Goal: Task Accomplishment & Management: Use online tool/utility

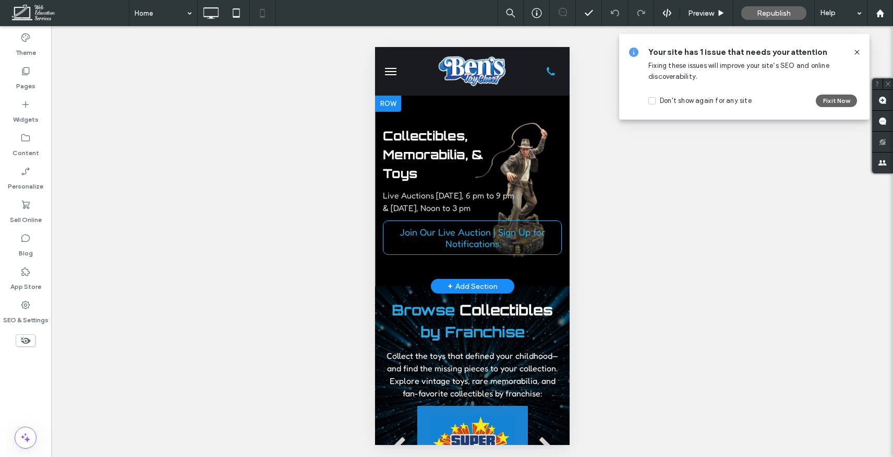
click at [549, 126] on div "Collectibles, Memorabilia, & Toys Live Auctions [DATE], 6 pm to 9 pm & [DATE], …" at bounding box center [472, 190] width 195 height 139
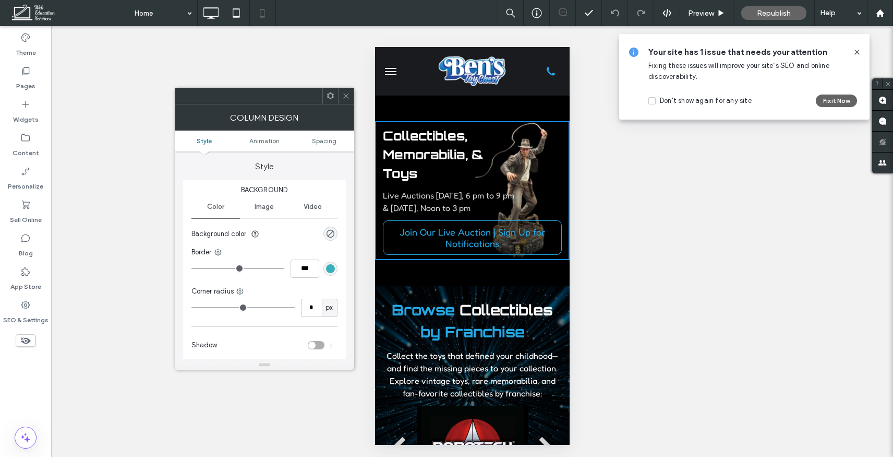
click at [340, 93] on div at bounding box center [346, 96] width 16 height 16
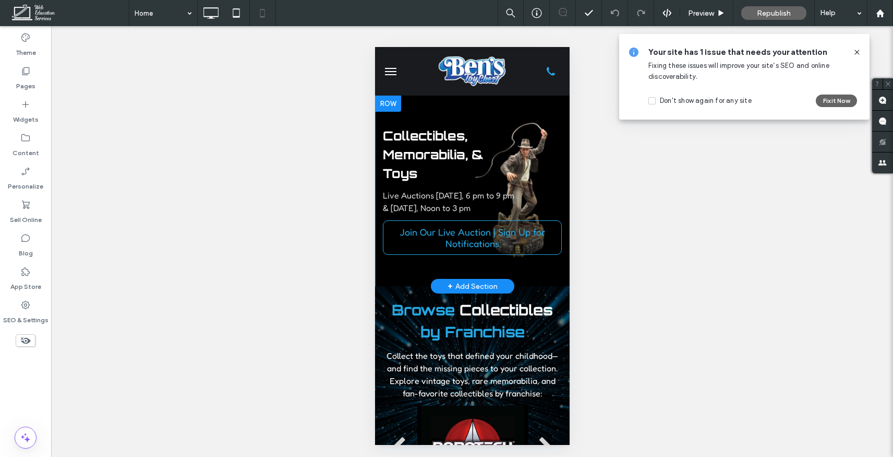
click at [424, 109] on section "Collectibles, Memorabilia, & Toys Live Auctions [DATE], 6 pm to 9 pm & [DATE], …" at bounding box center [472, 190] width 195 height 191
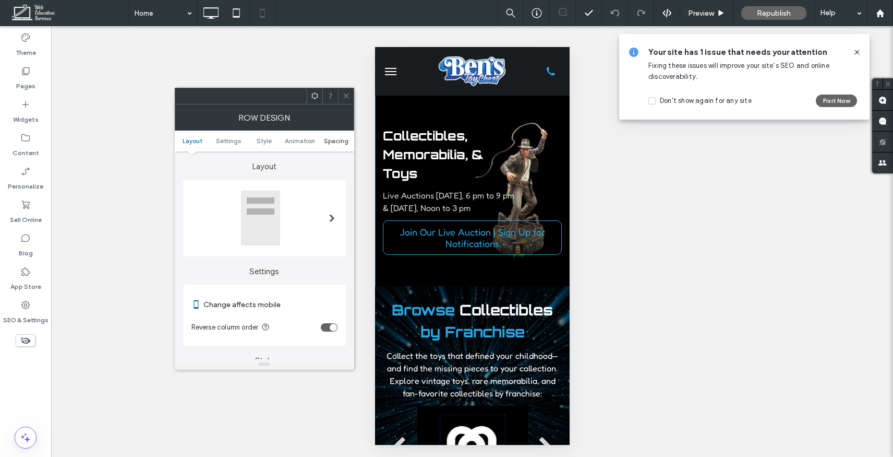
click at [338, 140] on span "Spacing" at bounding box center [336, 141] width 25 height 8
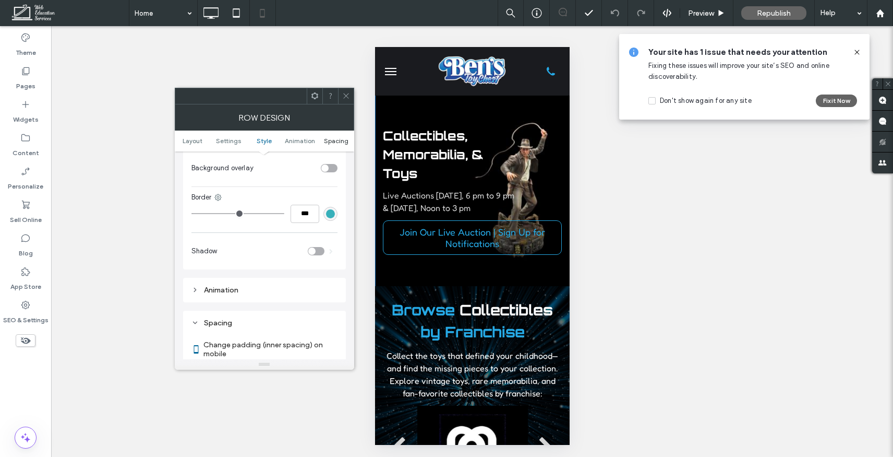
scroll to position [774, 0]
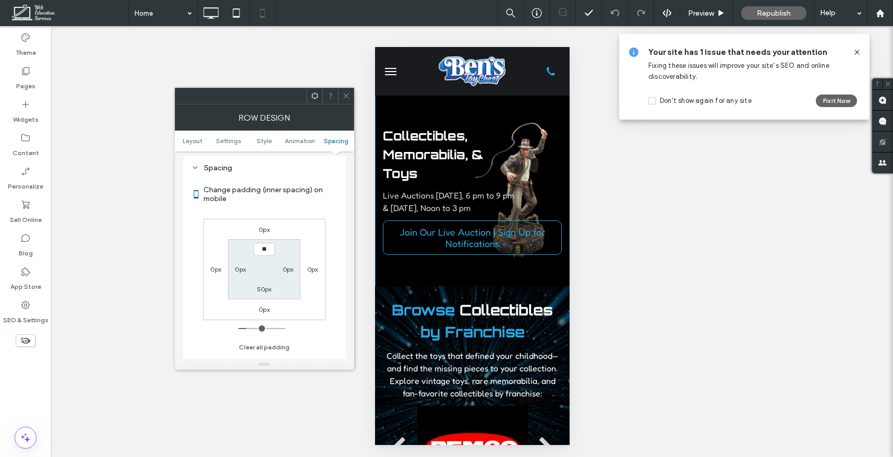
type input "****"
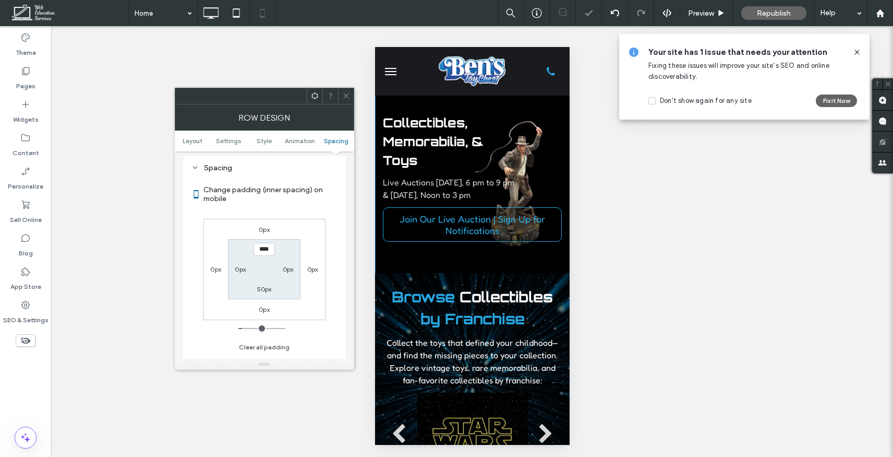
click at [265, 293] on label "50px" at bounding box center [264, 289] width 15 height 8
type input "**"
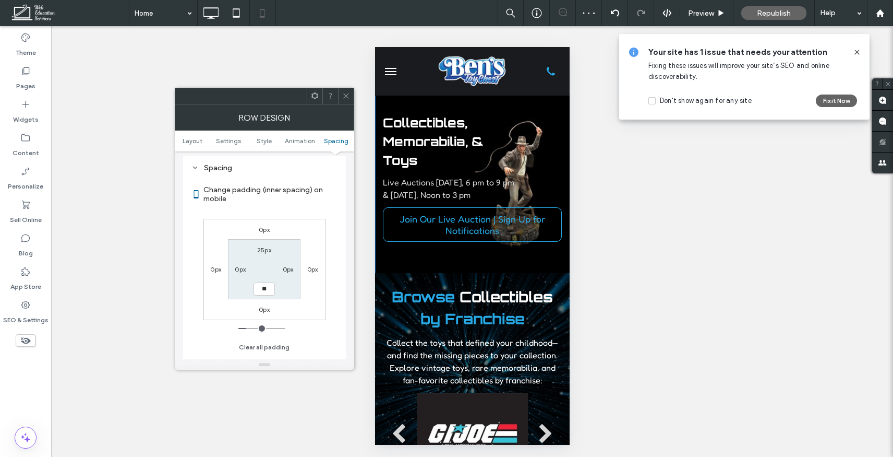
type input "**"
type input "****"
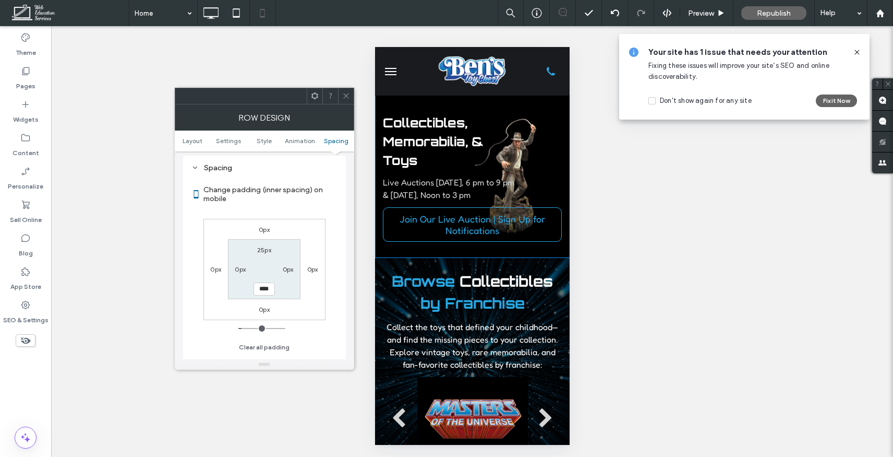
click at [452, 182] on span "Live Auctions [DATE], 6 pm to 9 pm" at bounding box center [449, 182] width 132 height 10
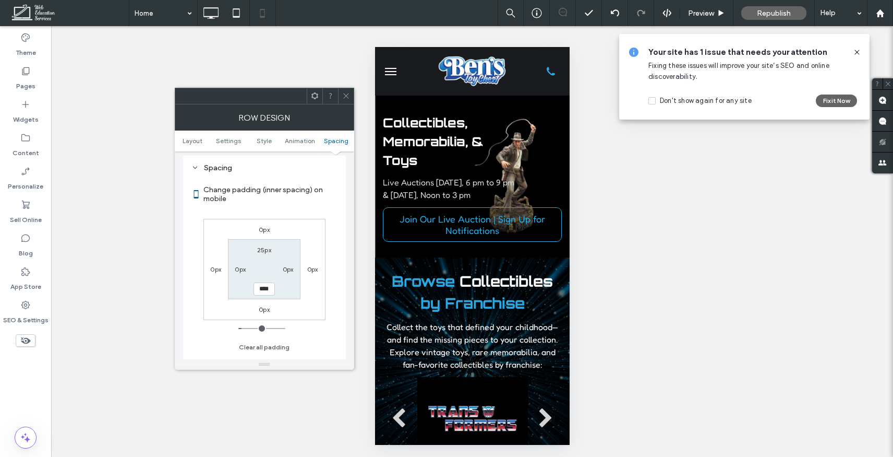
click at [349, 100] on span at bounding box center [346, 96] width 8 height 16
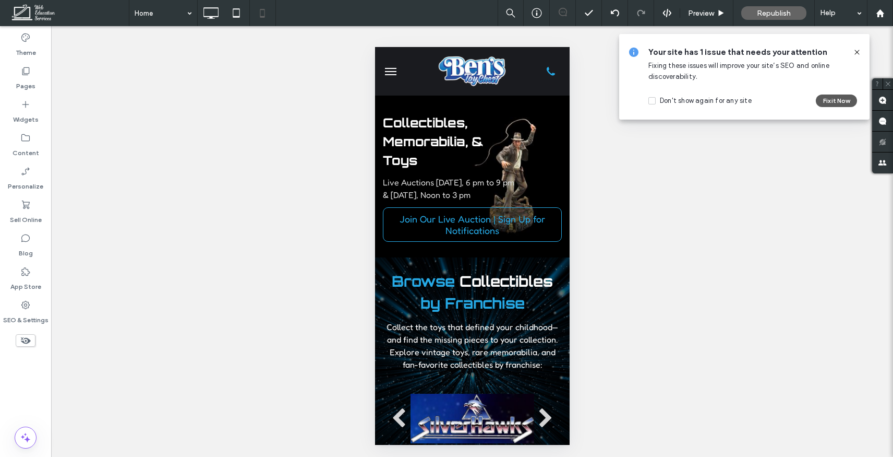
click at [830, 98] on button "Fix it Now" at bounding box center [836, 100] width 41 height 13
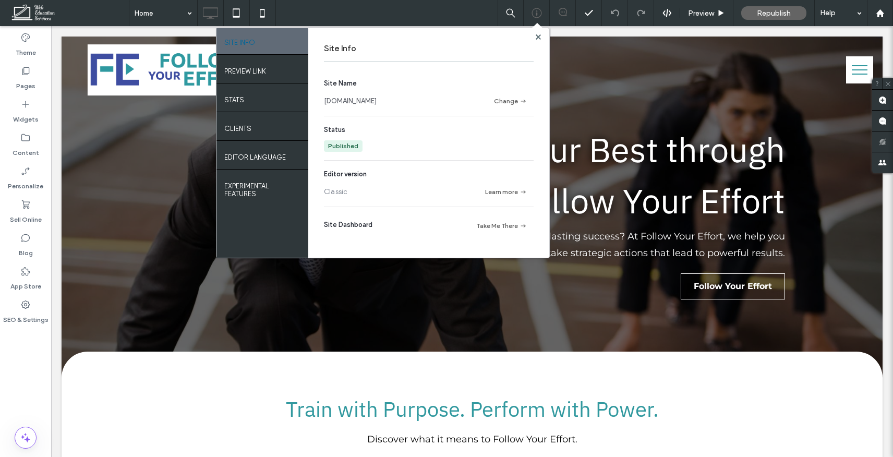
click at [362, 99] on link "follow-your-effort.studiowes.co" at bounding box center [350, 101] width 53 height 10
click at [534, 39] on div at bounding box center [538, 37] width 8 height 8
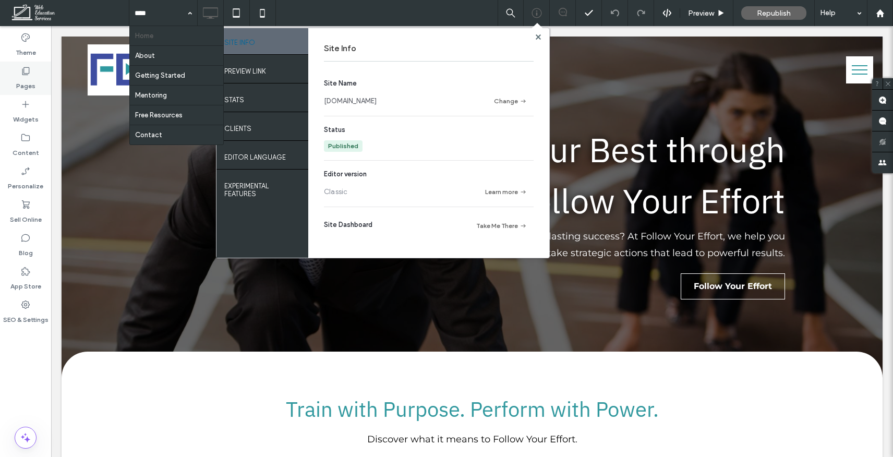
click at [27, 78] on label "Pages" at bounding box center [25, 83] width 19 height 15
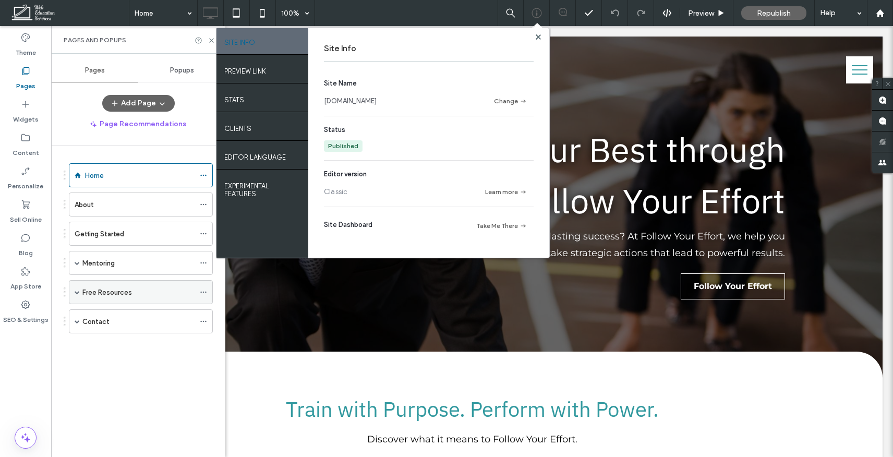
click at [80, 296] on div "Free Resources" at bounding box center [141, 292] width 144 height 24
click at [78, 291] on span at bounding box center [77, 292] width 5 height 5
click at [206, 315] on icon at bounding box center [203, 316] width 7 height 7
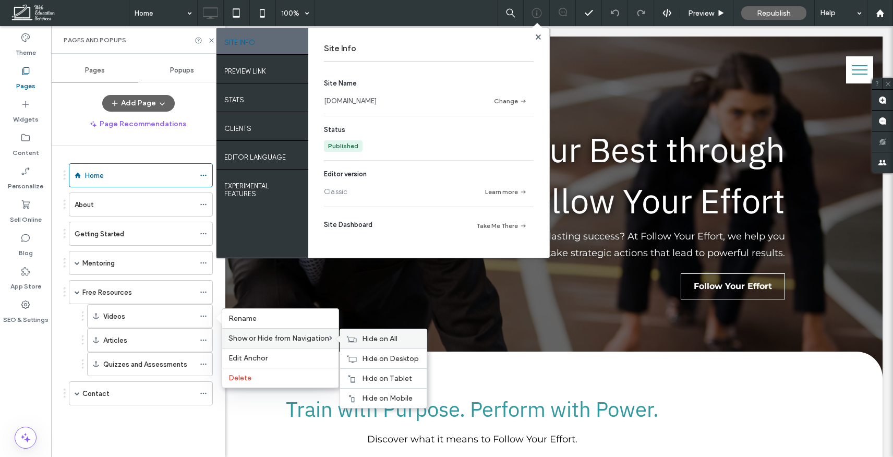
click at [378, 339] on span "Hide on All" at bounding box center [379, 339] width 35 height 9
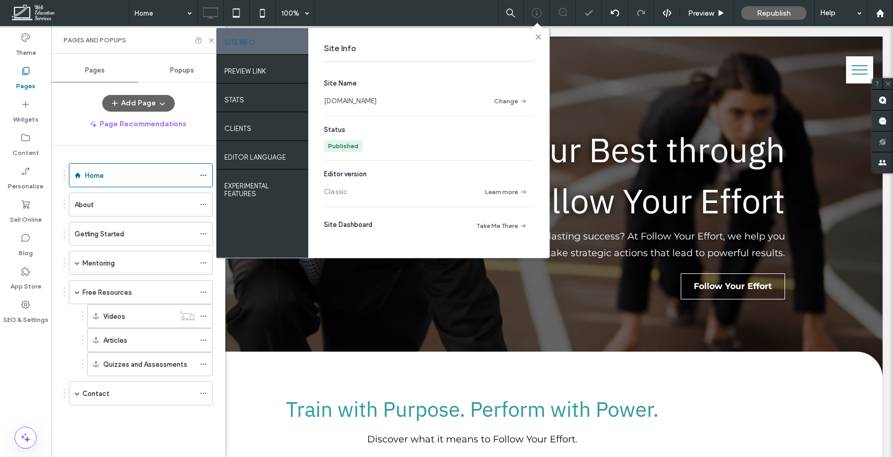
drag, startPoint x: 538, startPoint y: 33, endPoint x: 232, endPoint y: 23, distance: 306.0
click at [538, 34] on icon at bounding box center [538, 36] width 5 height 5
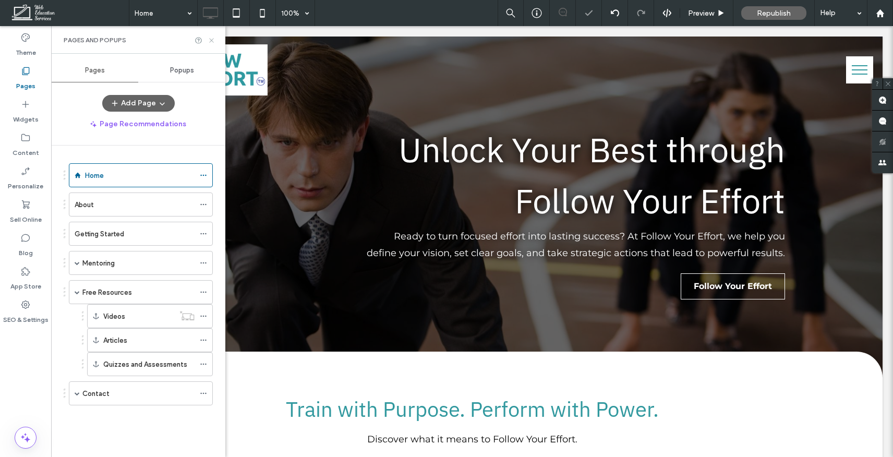
click at [213, 39] on icon at bounding box center [212, 41] width 8 height 8
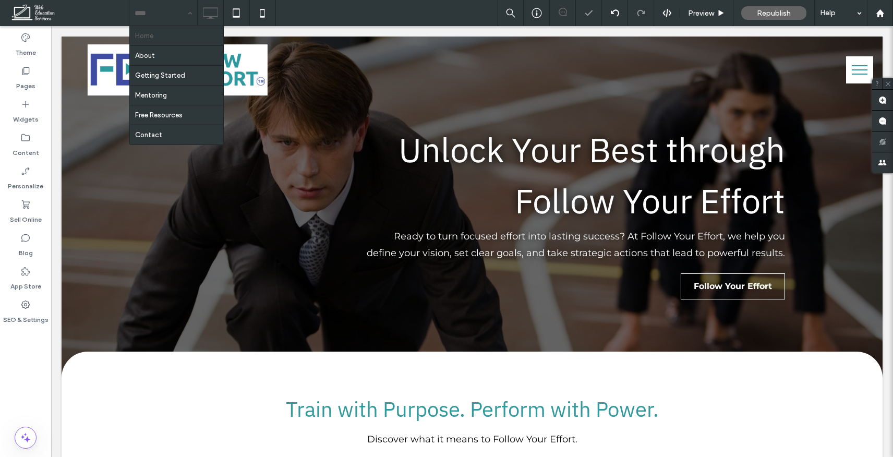
drag, startPoint x: 170, startPoint y: 25, endPoint x: 122, endPoint y: 0, distance: 54.4
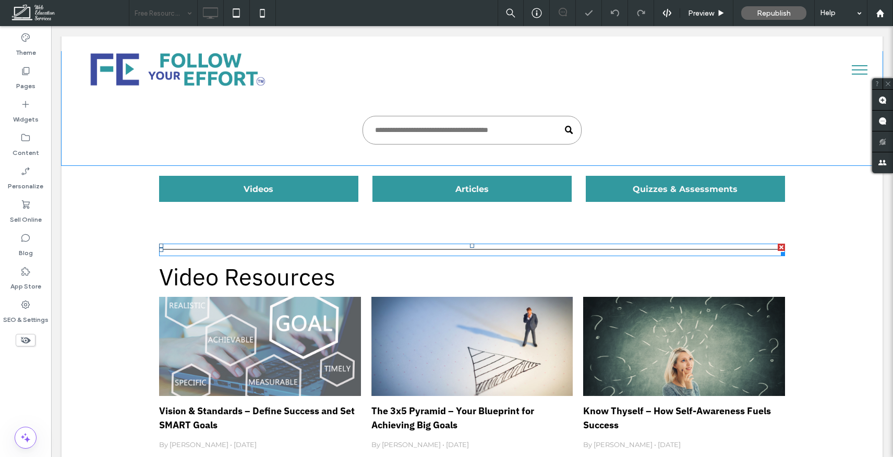
scroll to position [137, 0]
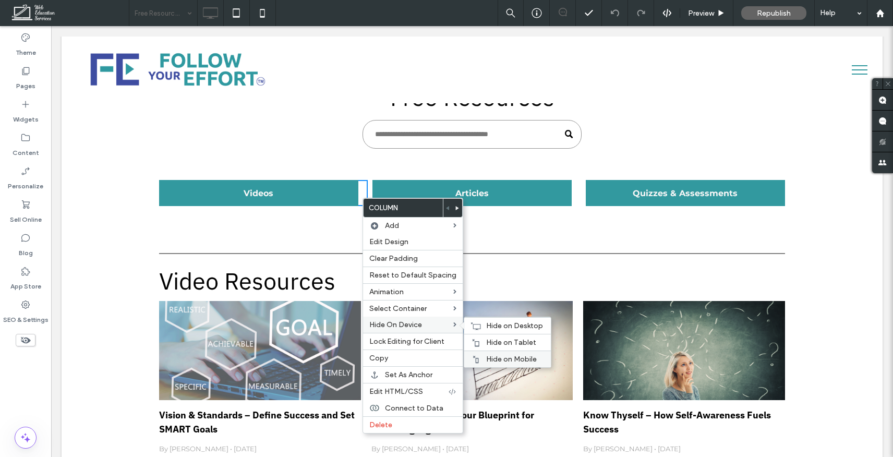
click at [503, 357] on span "Hide on Mobile" at bounding box center [511, 359] width 51 height 9
click at [503, 343] on span "Hide on Tablet" at bounding box center [511, 342] width 50 height 9
click at [503, 326] on span "Hide on Desktop" at bounding box center [514, 325] width 57 height 9
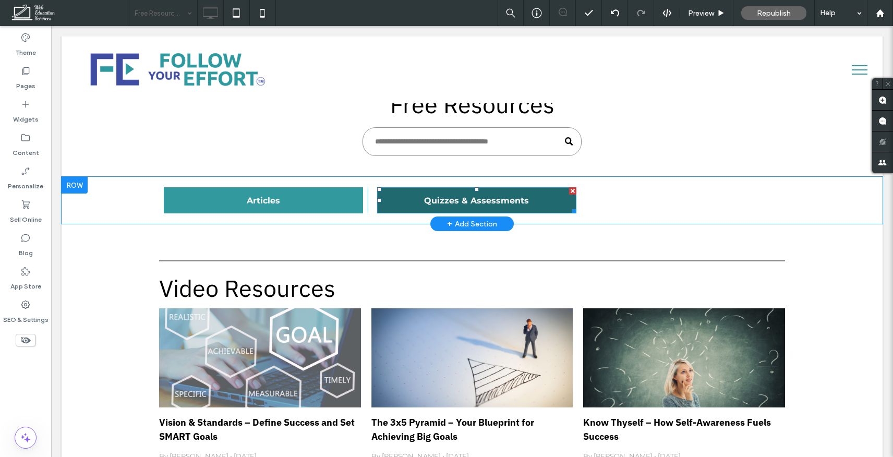
scroll to position [70, 0]
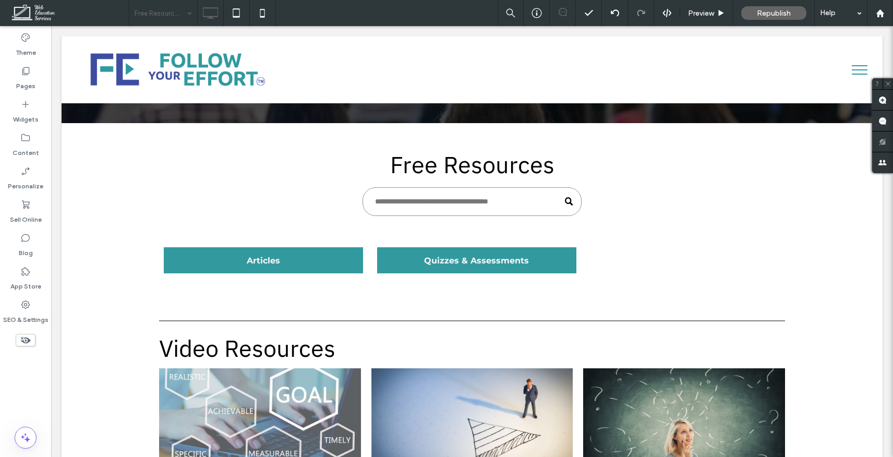
click at [29, 345] on icon at bounding box center [25, 340] width 11 height 11
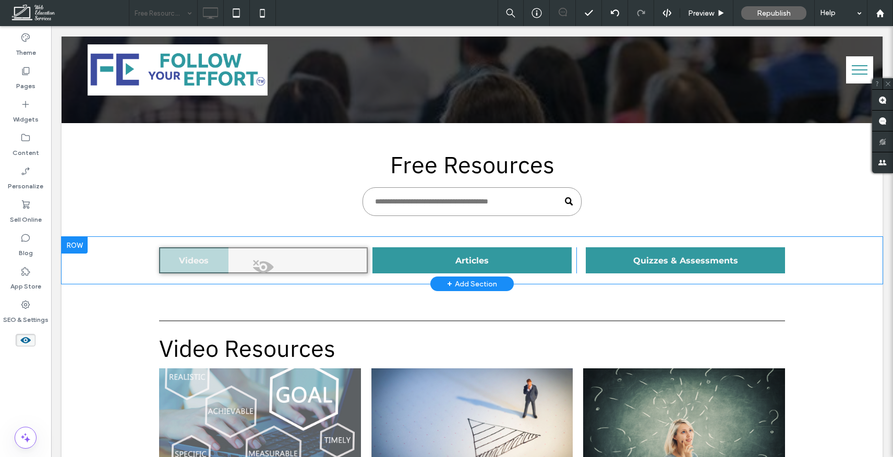
click at [264, 267] on span at bounding box center [263, 269] width 207 height 21
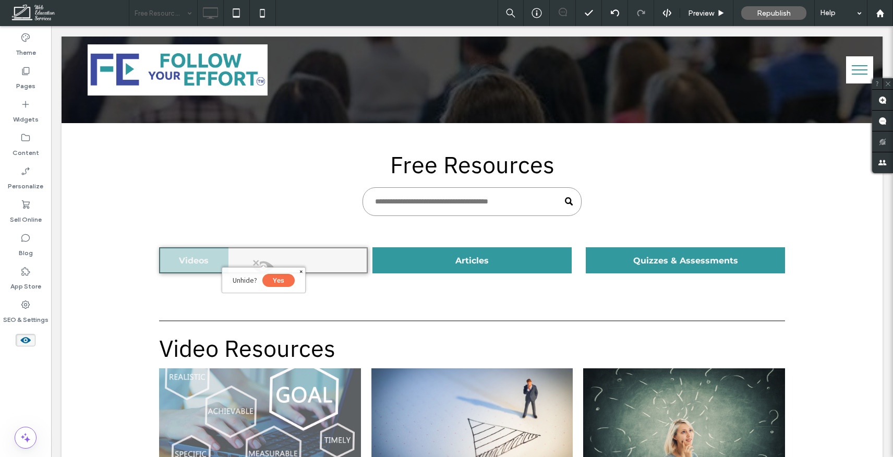
click at [284, 280] on button "Yes" at bounding box center [279, 280] width 32 height 13
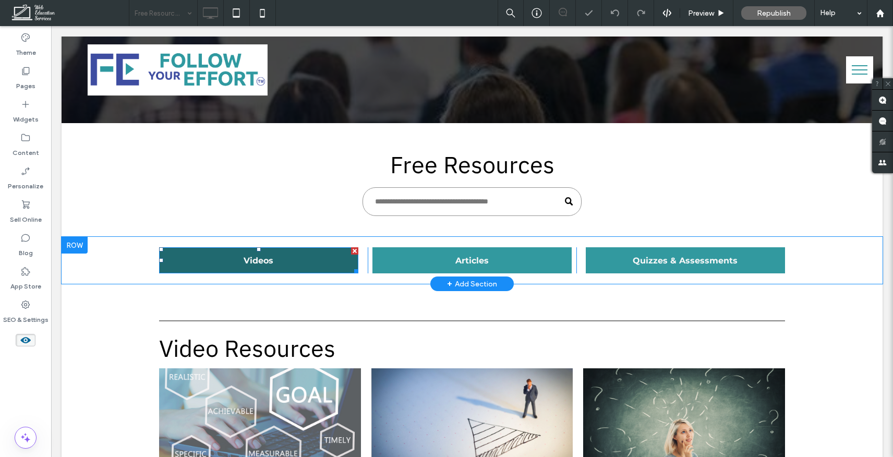
drag, startPoint x: 354, startPoint y: 250, endPoint x: 405, endPoint y: 276, distance: 57.0
click at [354, 250] on div at bounding box center [354, 250] width 7 height 7
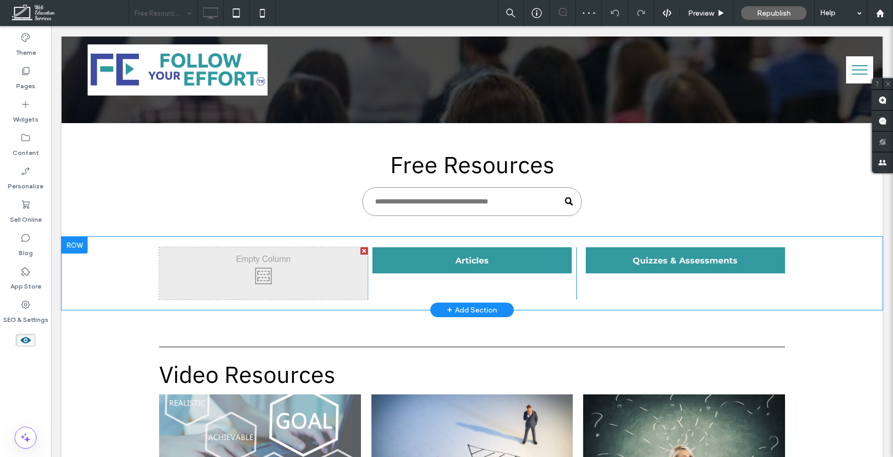
click at [363, 248] on div at bounding box center [364, 250] width 7 height 7
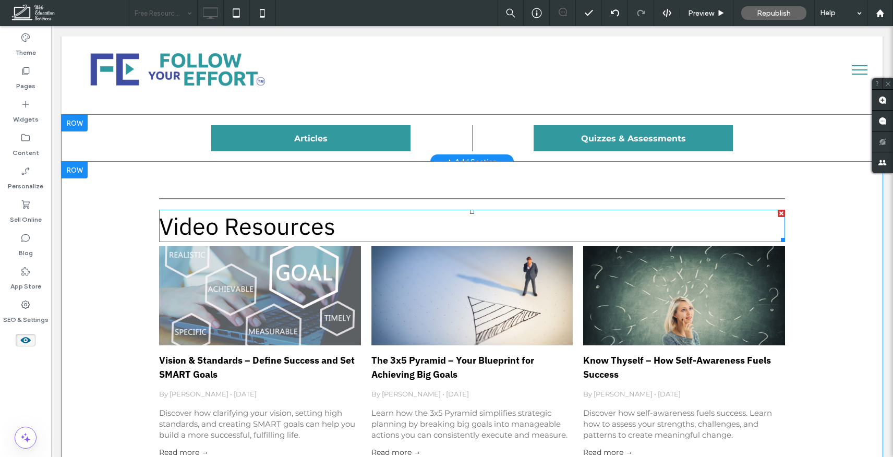
scroll to position [190, 0]
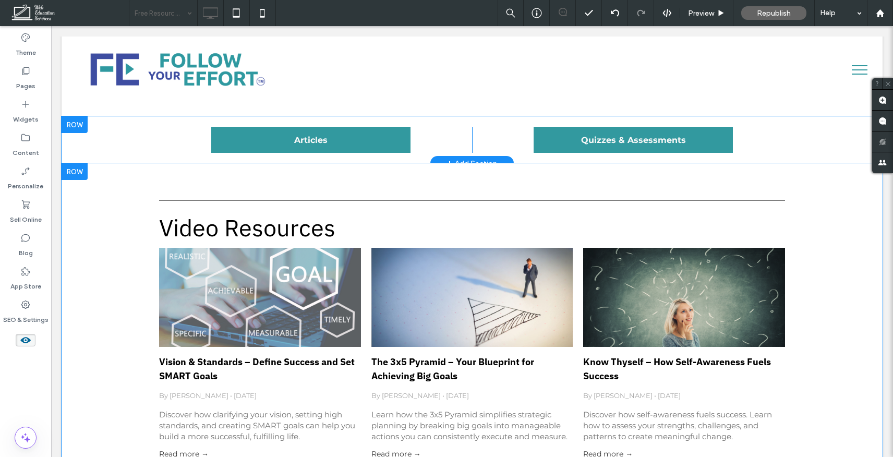
click at [78, 173] on div at bounding box center [75, 171] width 26 height 17
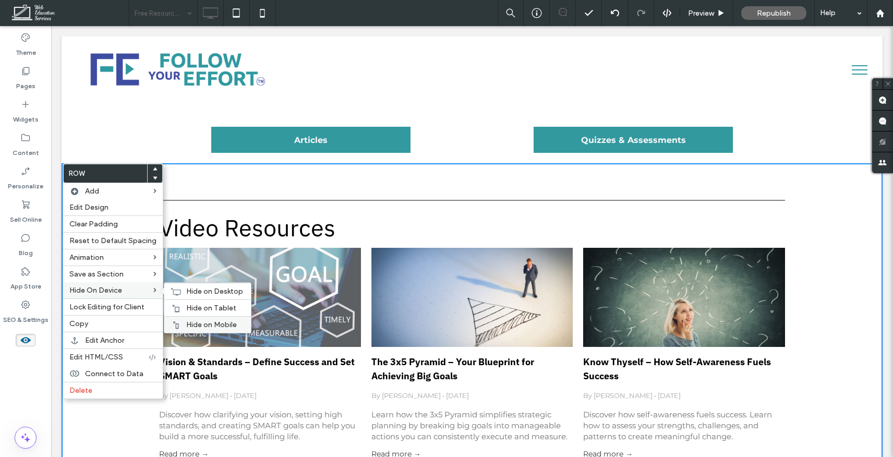
click at [199, 323] on span "Hide on Mobile" at bounding box center [211, 324] width 51 height 9
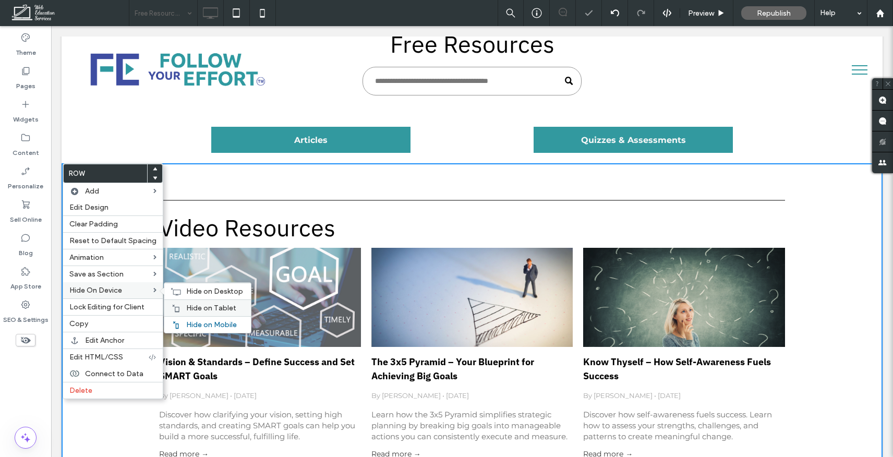
click at [199, 307] on span "Hide on Tablet" at bounding box center [211, 308] width 50 height 9
click at [199, 291] on span "Hide on Desktop" at bounding box center [214, 291] width 57 height 9
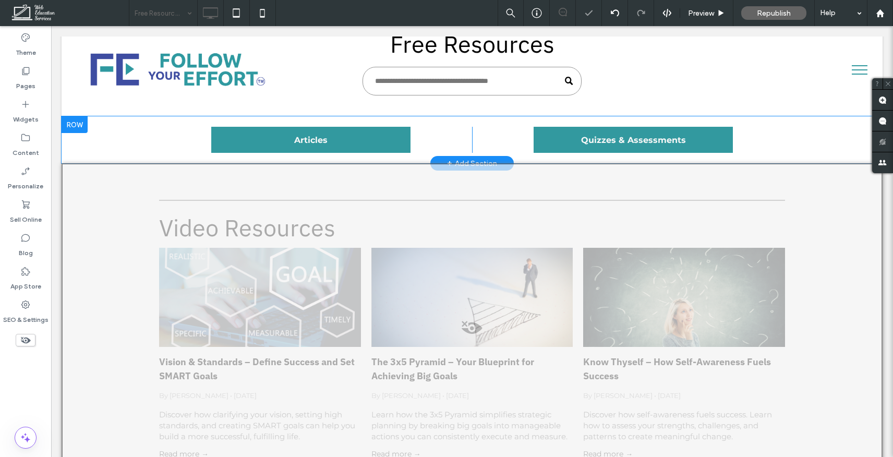
scroll to position [195, 0]
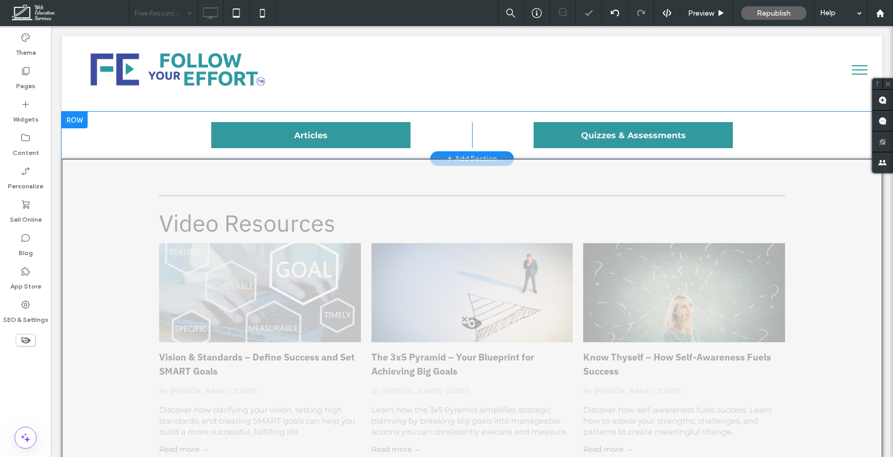
click at [25, 343] on icon at bounding box center [25, 340] width 11 height 11
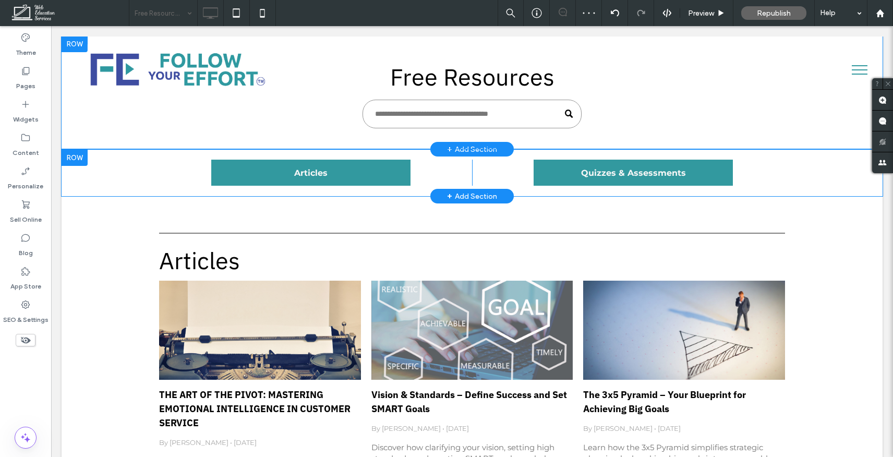
scroll to position [133, 0]
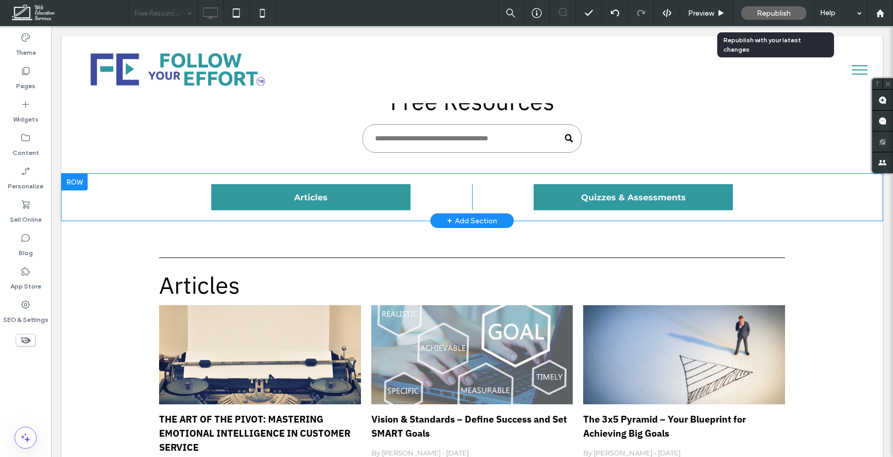
click at [778, 17] on span "Republish" at bounding box center [774, 13] width 34 height 9
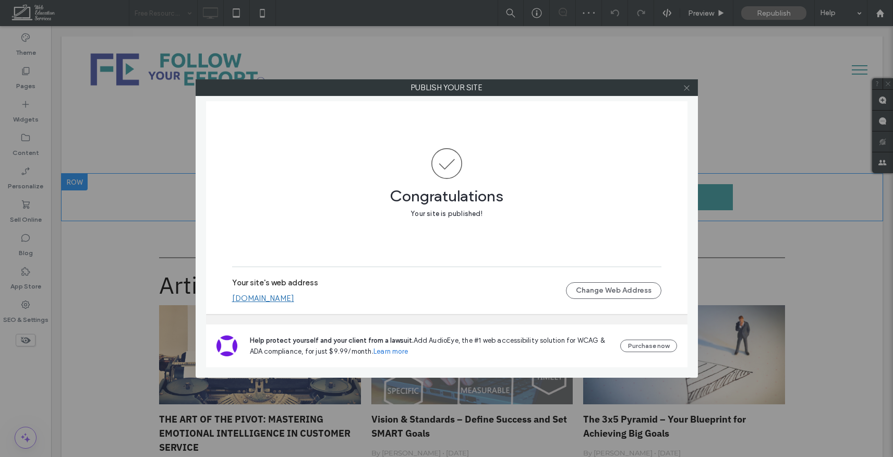
click at [688, 88] on use at bounding box center [686, 87] width 5 height 5
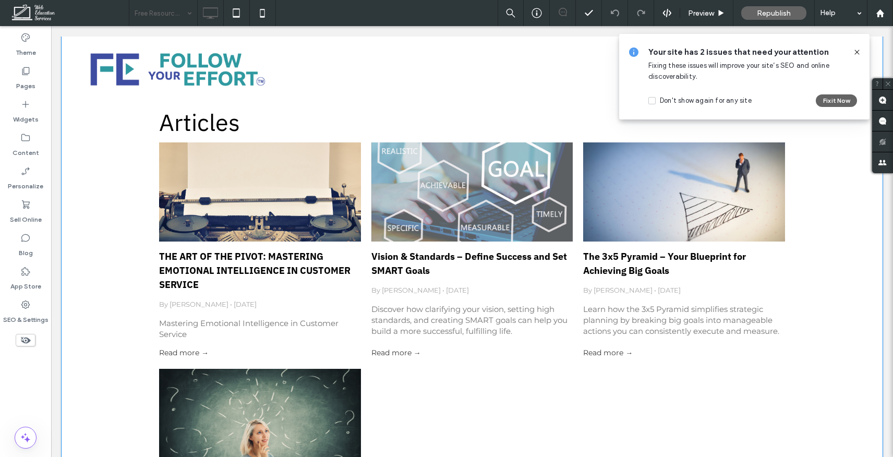
scroll to position [295, 0]
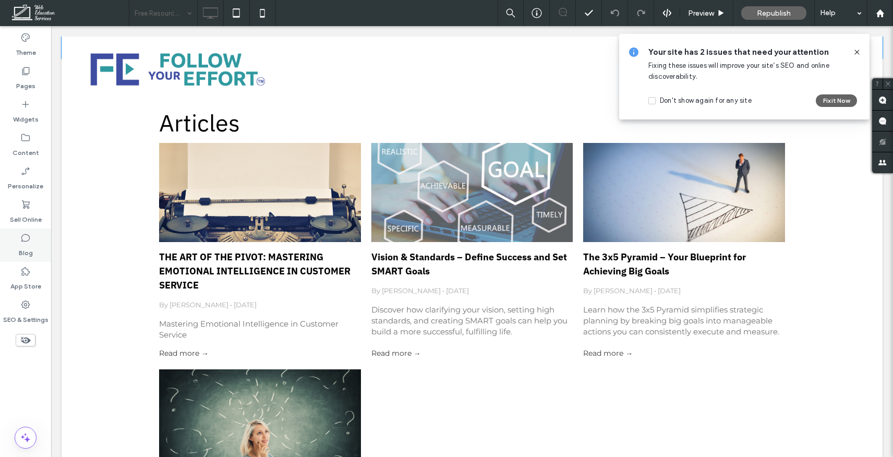
click at [26, 236] on icon at bounding box center [25, 238] width 10 height 10
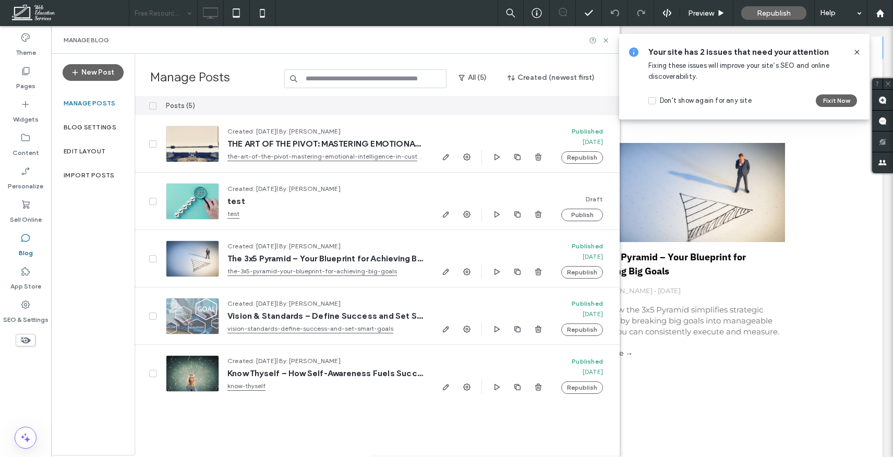
click at [858, 51] on icon at bounding box center [857, 52] width 8 height 8
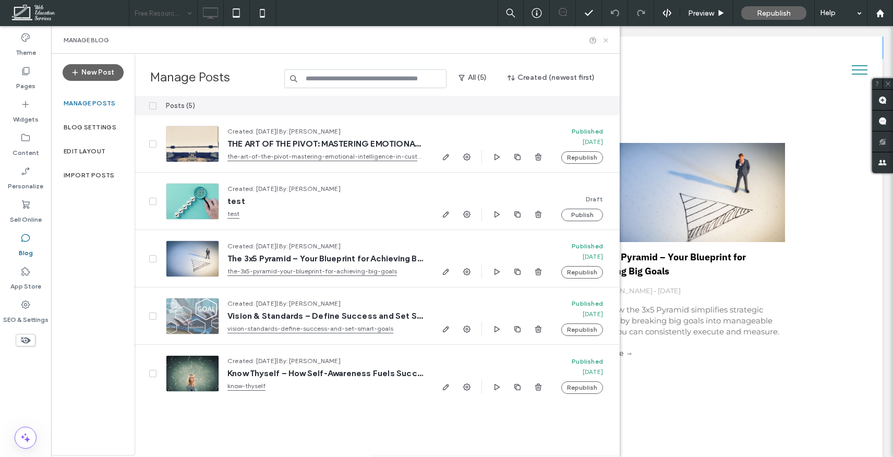
click at [606, 41] on icon at bounding box center [606, 41] width 8 height 8
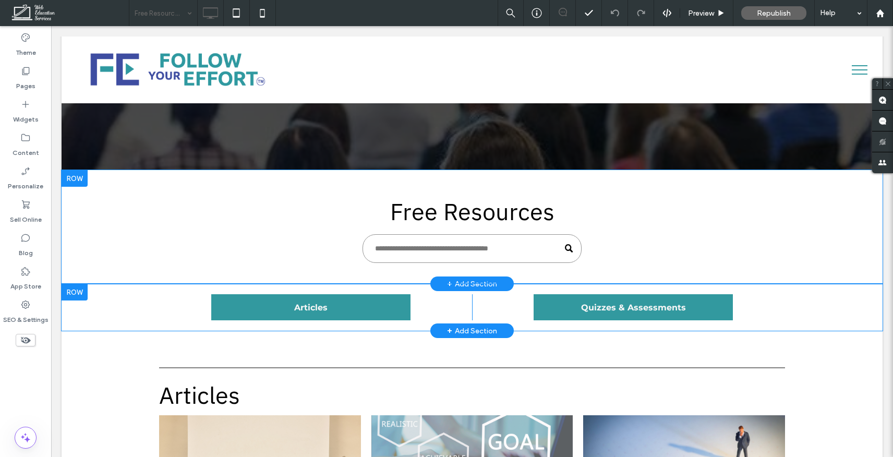
scroll to position [0, 0]
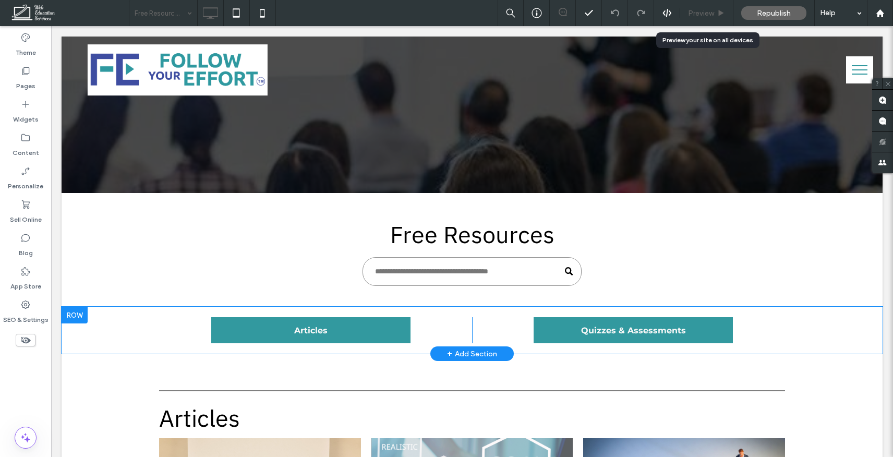
click at [696, 4] on div "Preview" at bounding box center [707, 13] width 53 height 26
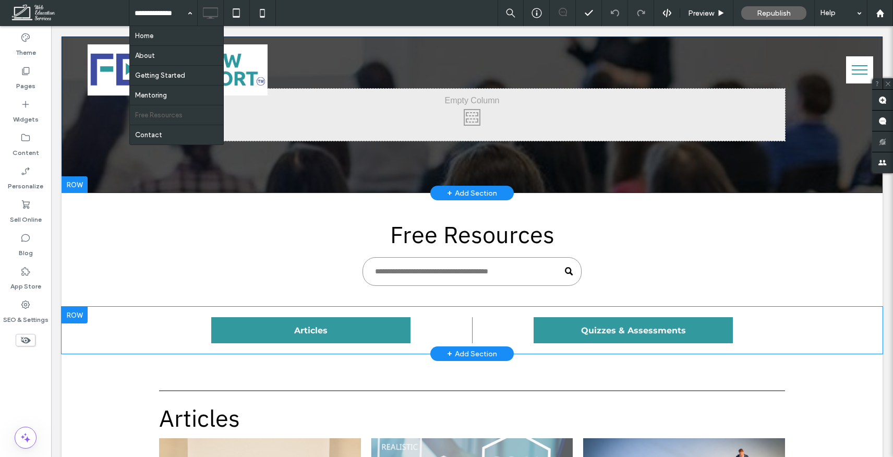
click at [110, 187] on div "Click To Paste Row + Add Section" at bounding box center [472, 115] width 821 height 157
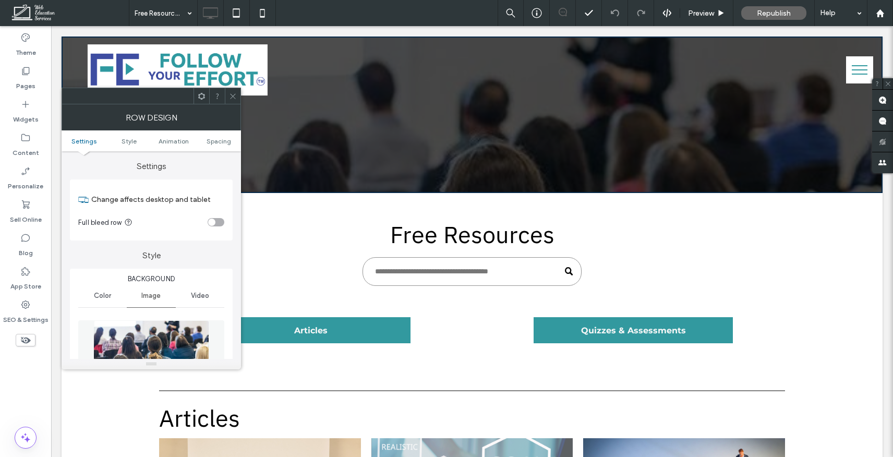
click at [232, 92] on icon at bounding box center [233, 96] width 8 height 8
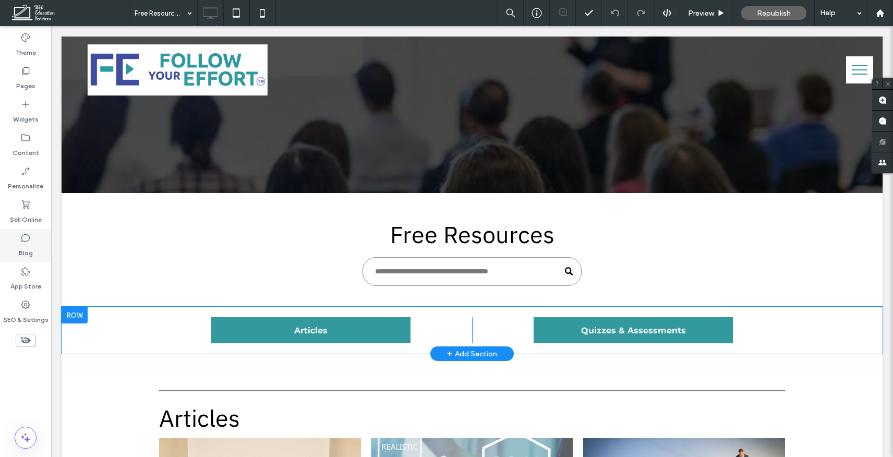
click at [21, 241] on use at bounding box center [25, 238] width 8 height 8
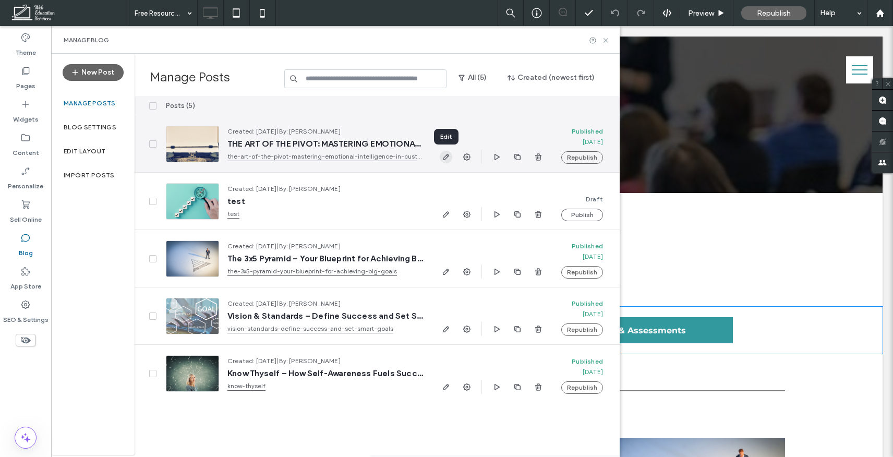
click at [451, 158] on span "button" at bounding box center [446, 157] width 13 height 13
